Goal: Task Accomplishment & Management: Use online tool/utility

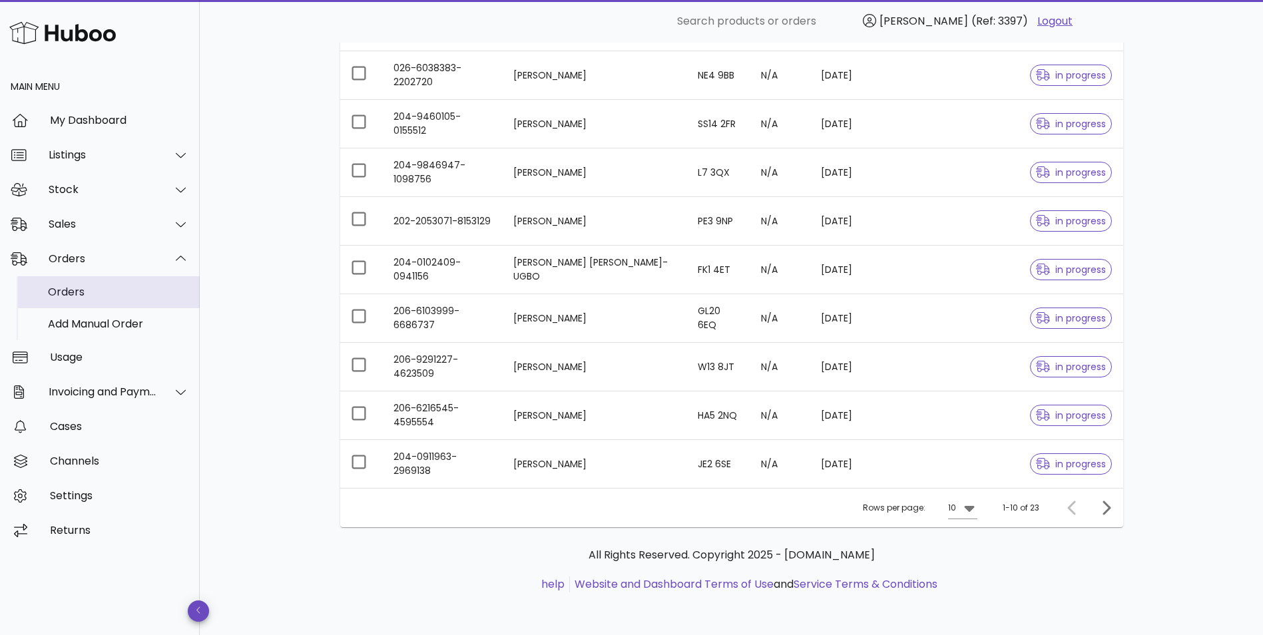
click at [71, 292] on div "Orders" at bounding box center [118, 292] width 141 height 13
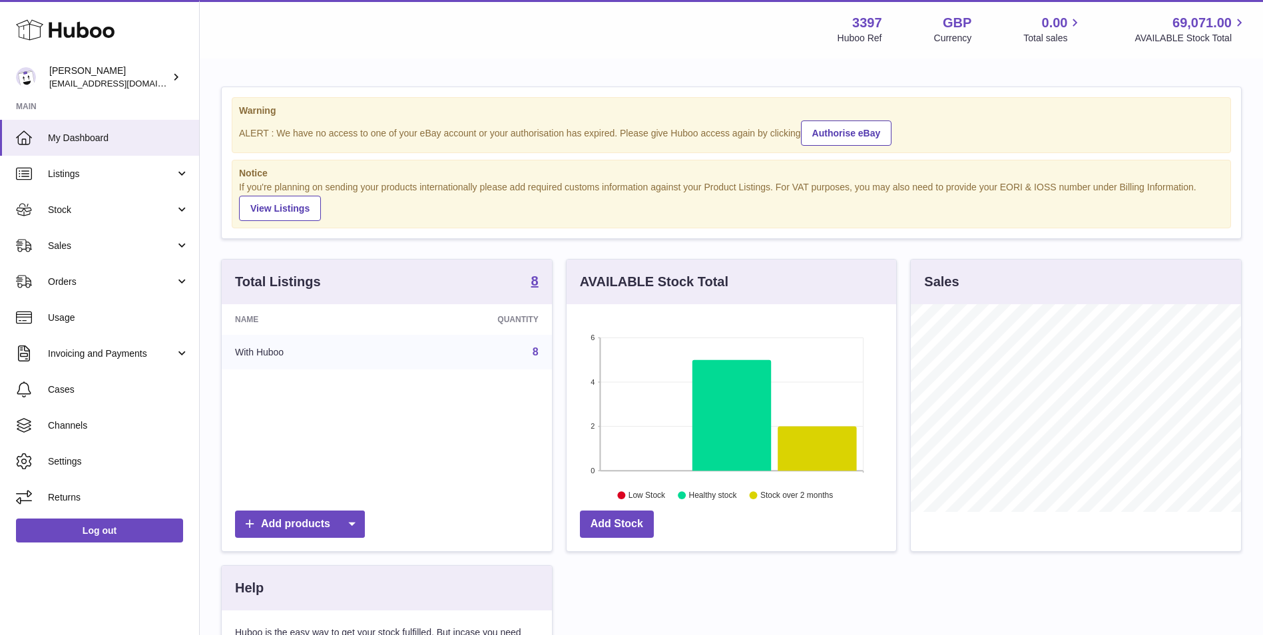
scroll to position [208, 330]
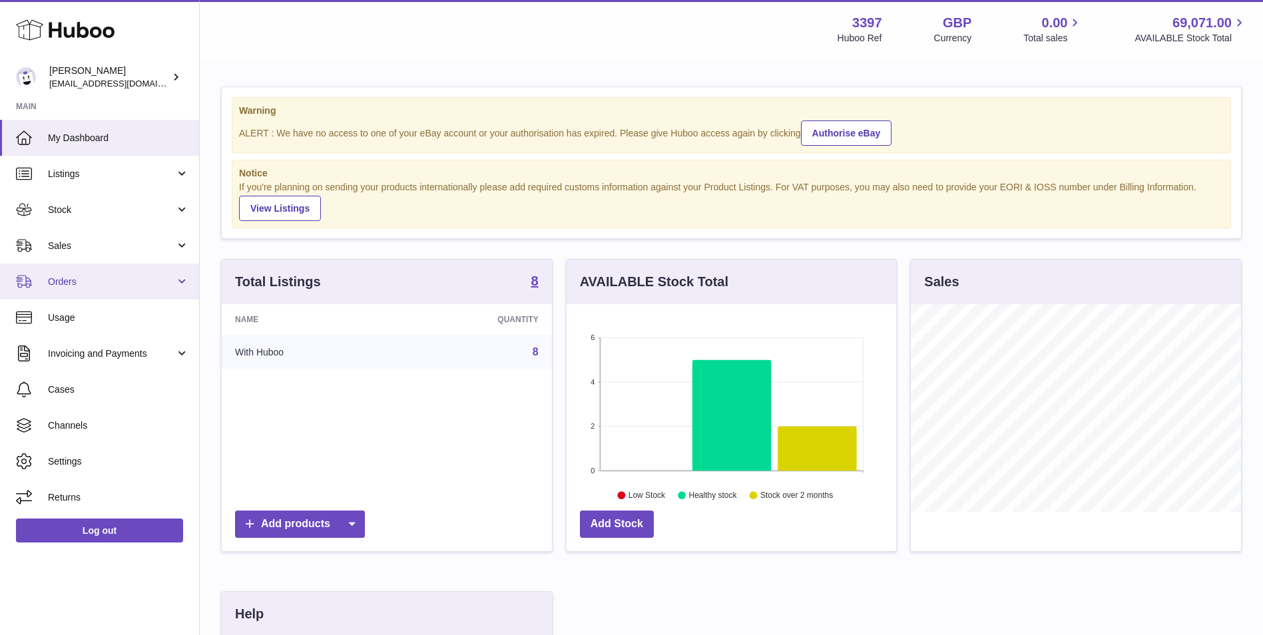
click at [51, 280] on span "Orders" at bounding box center [111, 282] width 127 height 13
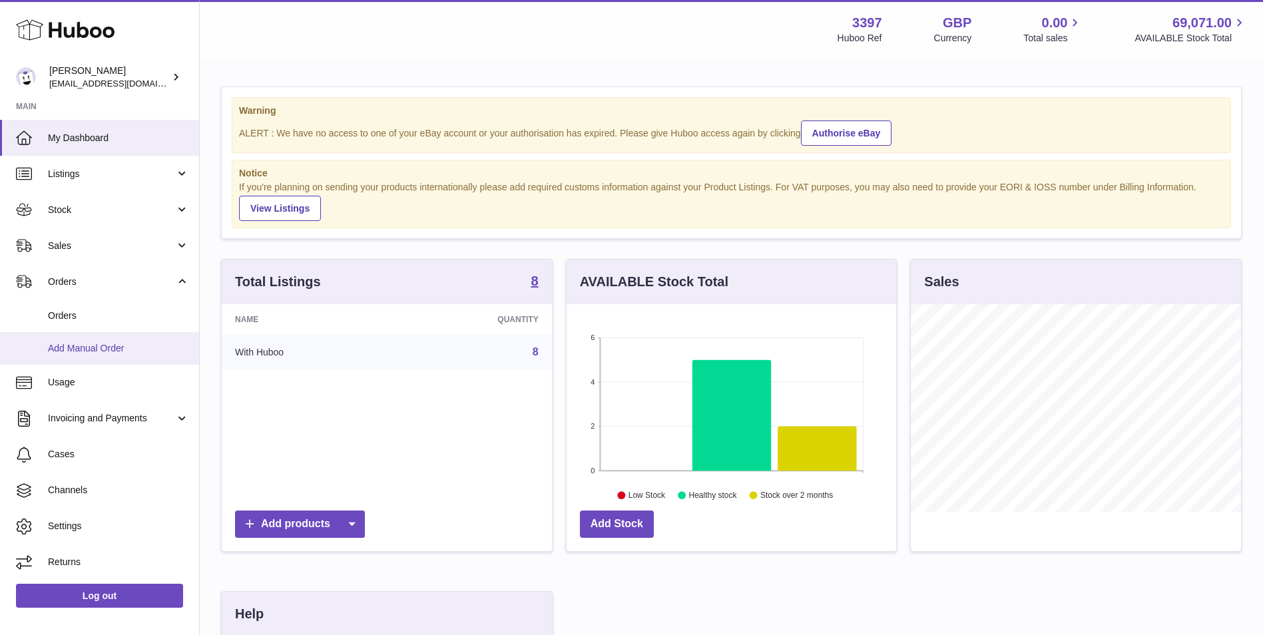
click at [70, 348] on span "Add Manual Order" at bounding box center [118, 348] width 141 height 13
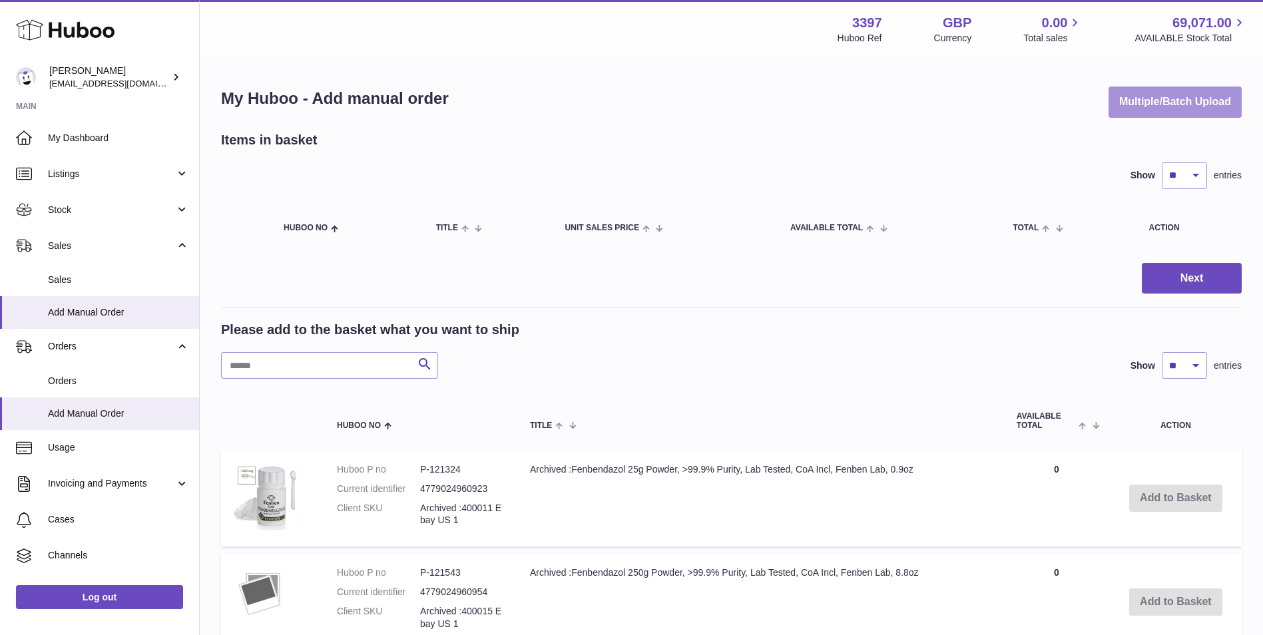
click at [1210, 106] on button "Multiple/Batch Upload" at bounding box center [1175, 102] width 133 height 31
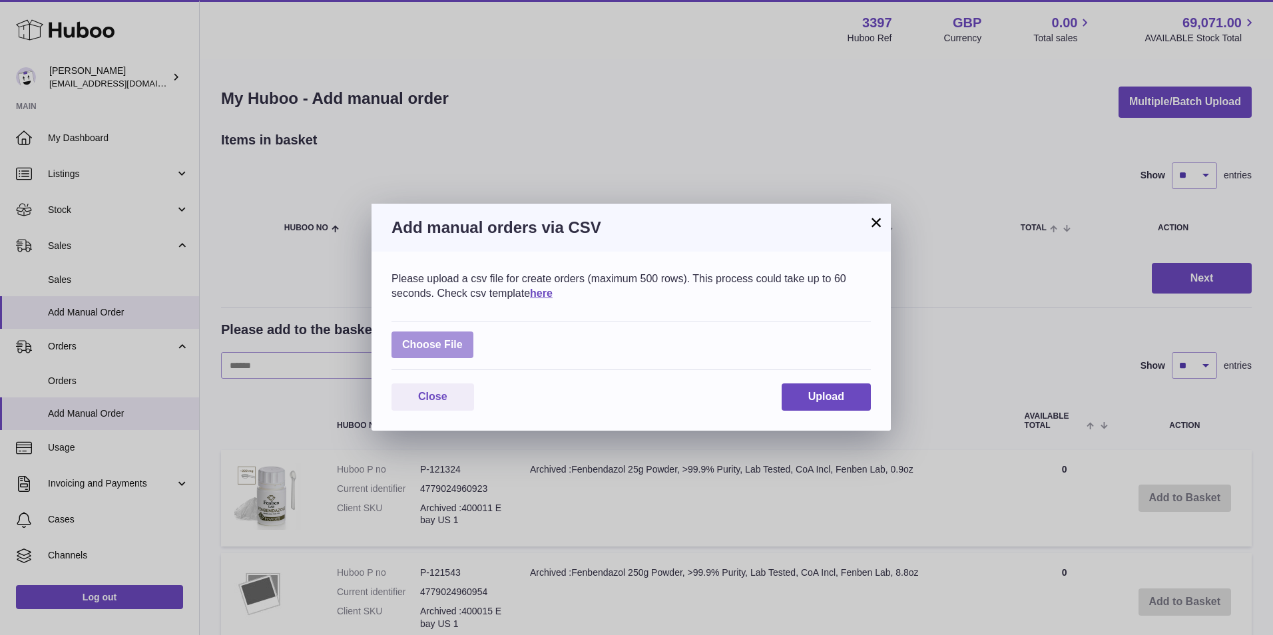
click at [422, 346] on label at bounding box center [433, 345] width 82 height 27
click at [463, 339] on input "file" at bounding box center [463, 338] width 1 height 1
type input "**********"
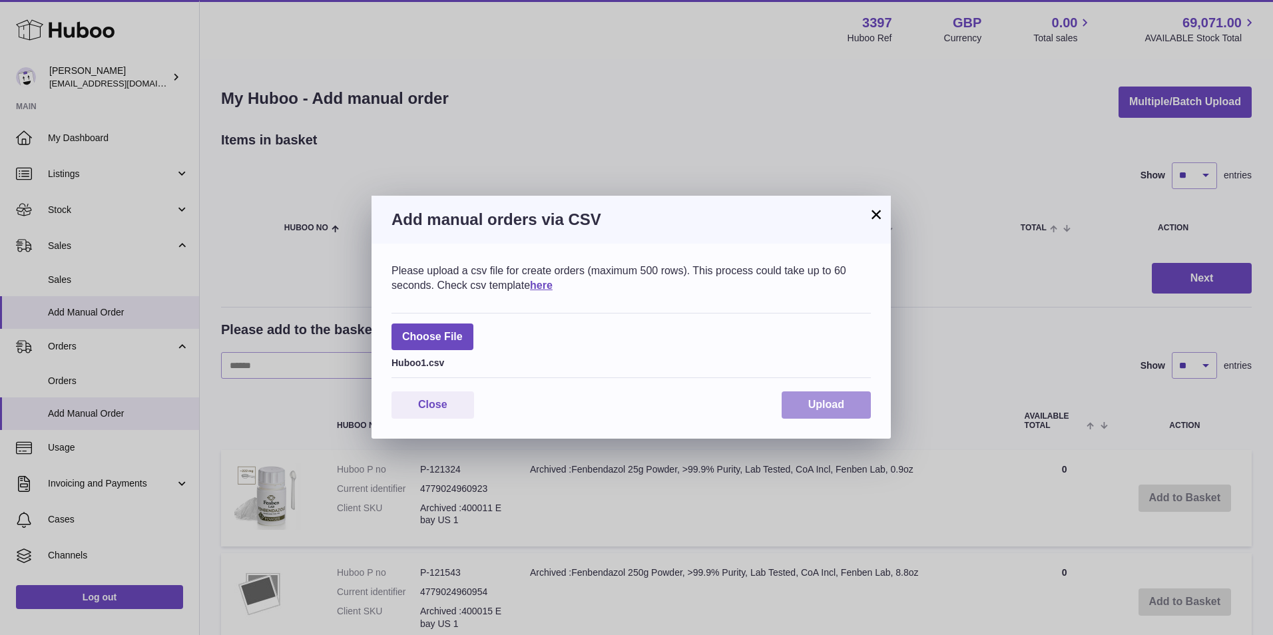
click at [839, 400] on span "Upload" at bounding box center [827, 404] width 36 height 11
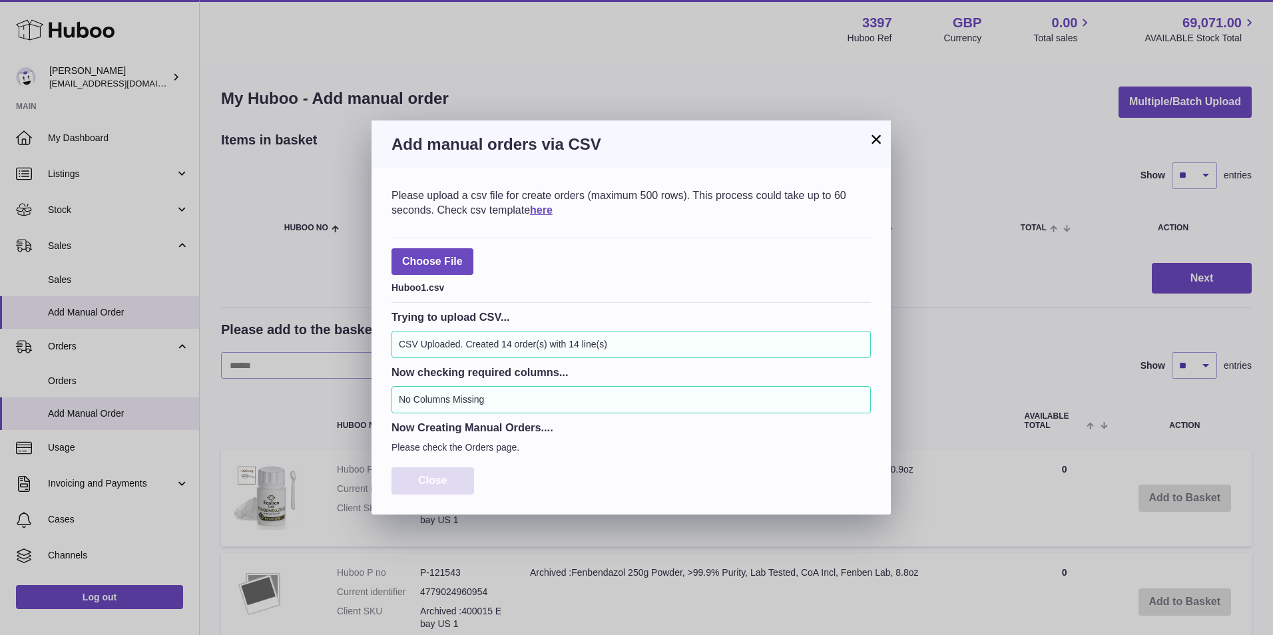
click at [444, 474] on button "Close" at bounding box center [433, 481] width 83 height 27
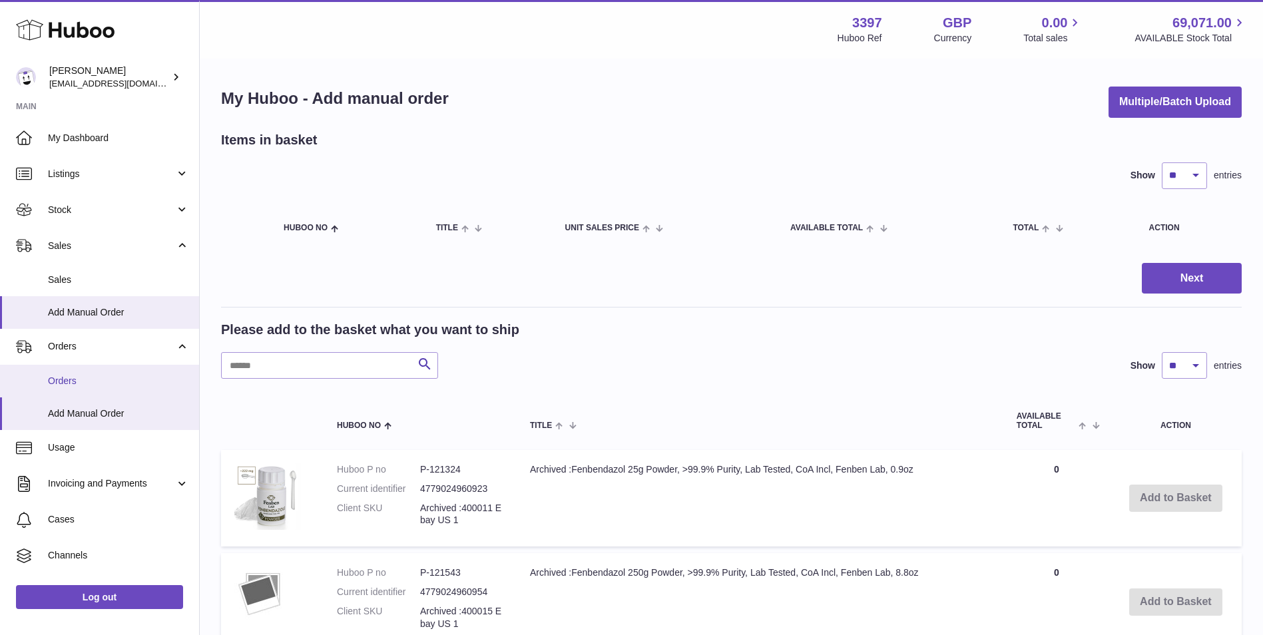
click at [99, 379] on span "Orders" at bounding box center [118, 381] width 141 height 13
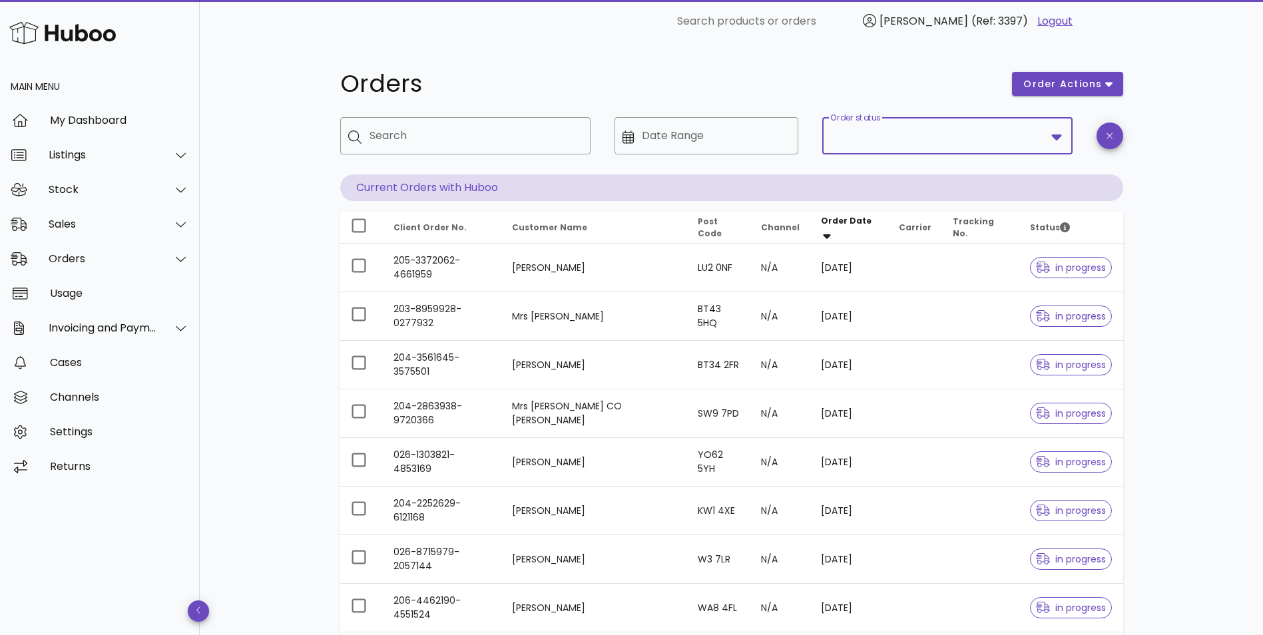
click at [922, 139] on input "Order status" at bounding box center [939, 135] width 216 height 21
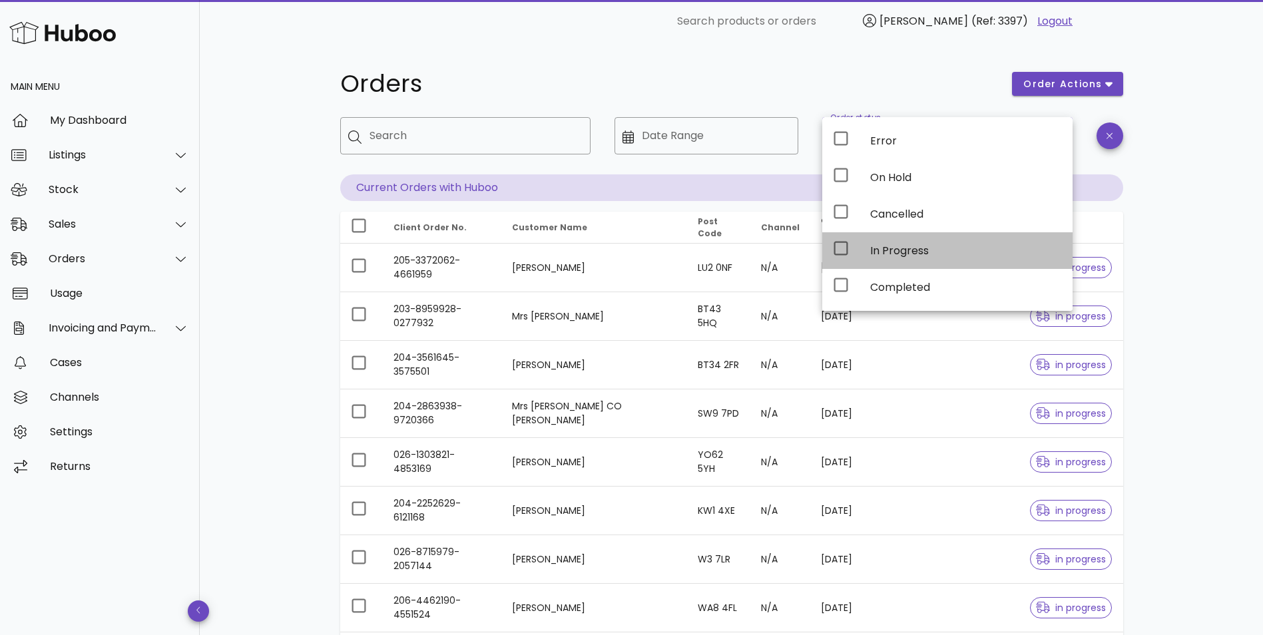
click at [888, 254] on div "In Progress" at bounding box center [967, 250] width 192 height 13
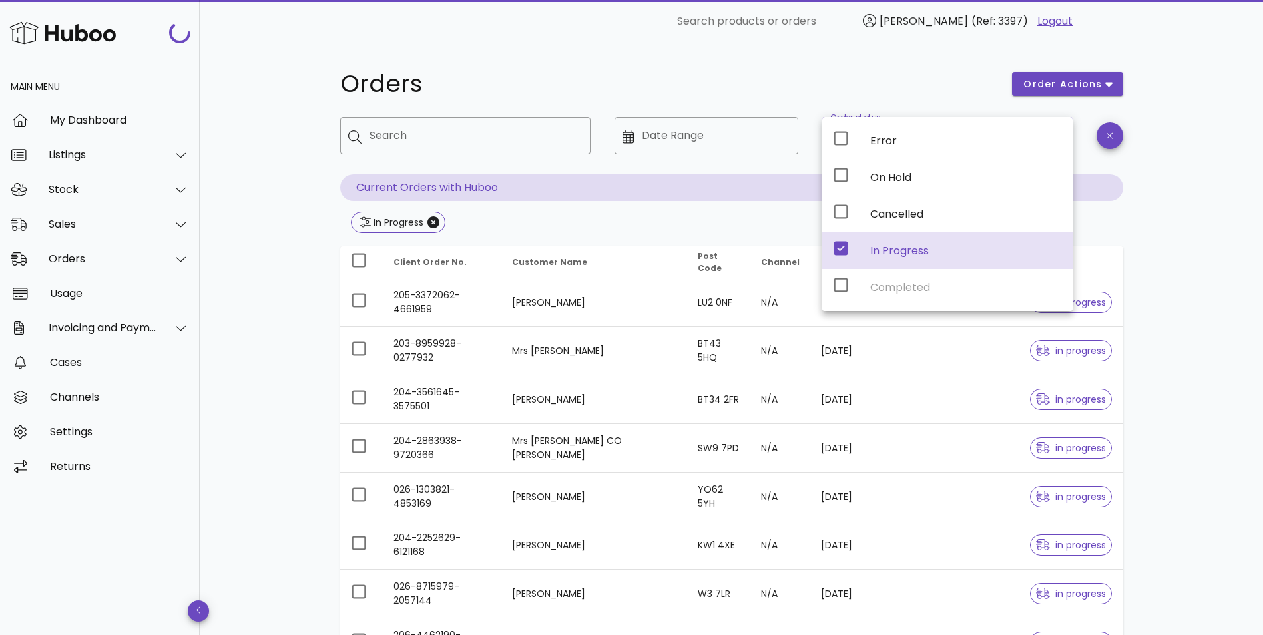
click at [1196, 282] on div "Orders order actions ​ Search ​ Date Range ​ Order status In Progress Current O…" at bounding box center [732, 477] width 1064 height 869
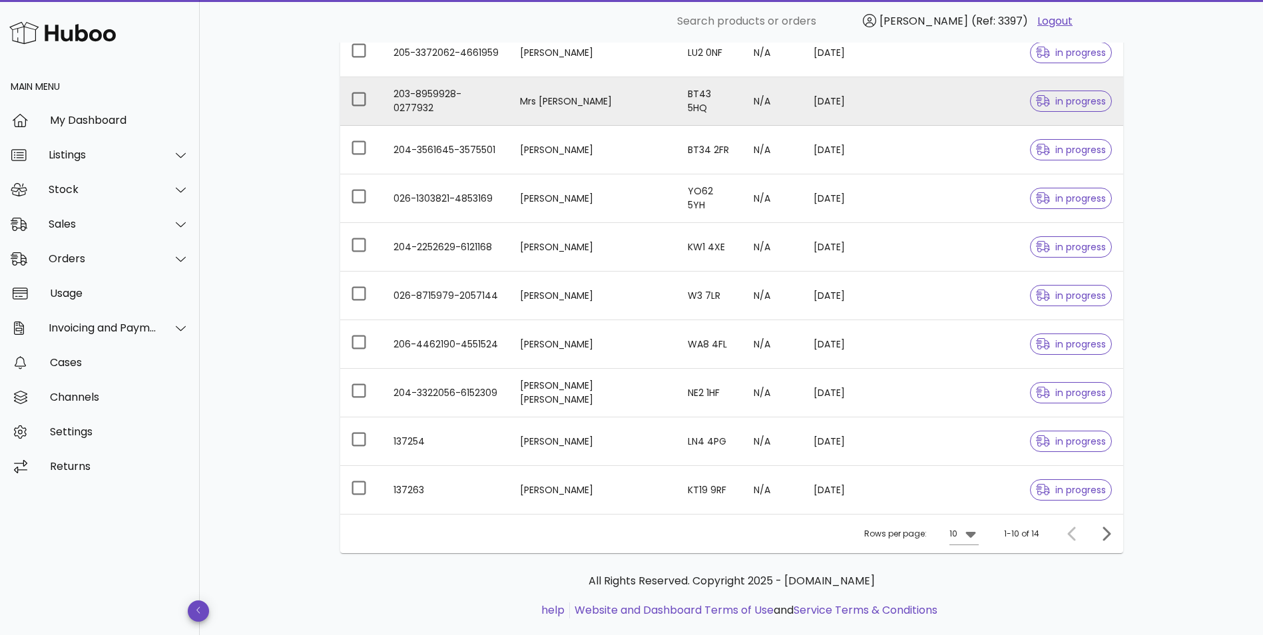
scroll to position [276, 0]
